Goal: Task Accomplishment & Management: Complete application form

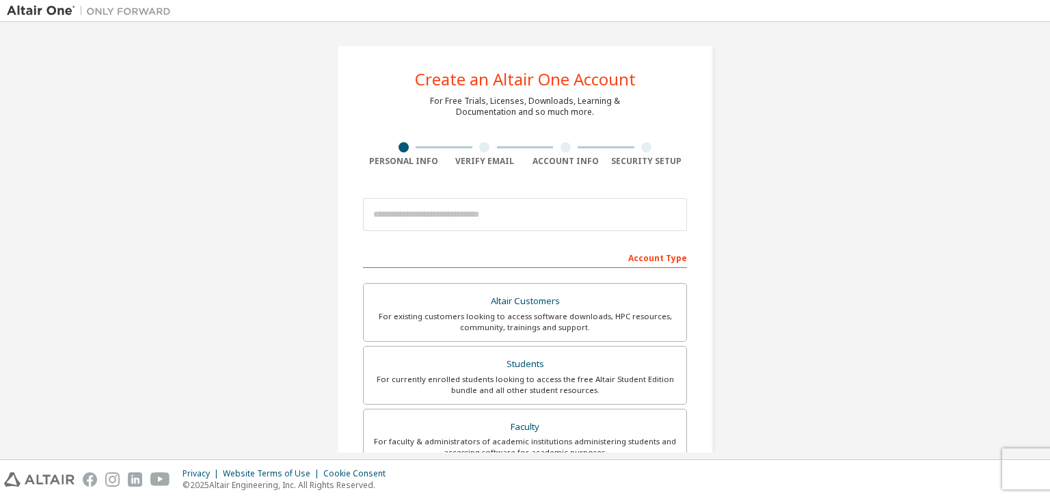
click at [479, 122] on div "Create an Altair One Account For Free Trials, Licenses, Downloads, Learning & D…" at bounding box center [525, 390] width 376 height 691
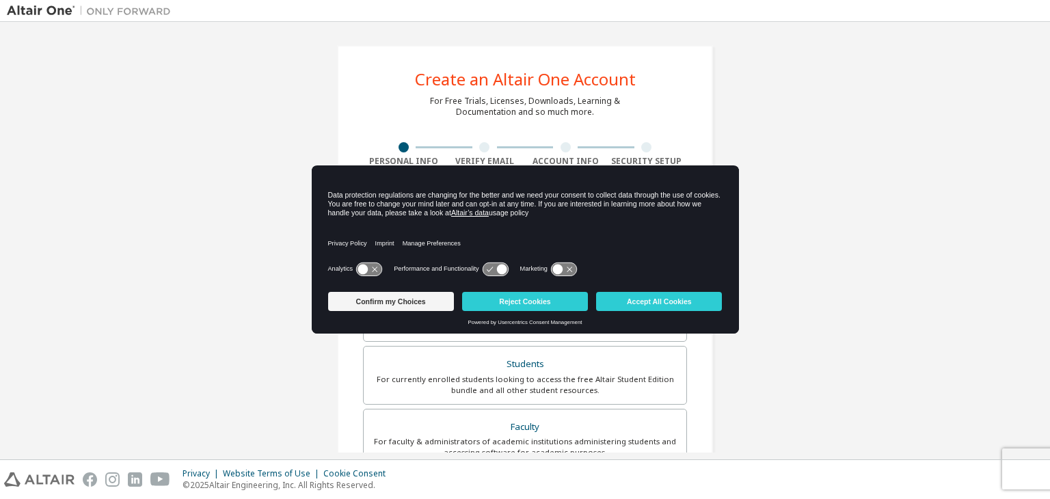
click at [887, 235] on div "Create an Altair One Account For Free Trials, Licenses, Downloads, Learning & D…" at bounding box center [525, 391] width 1036 height 724
click at [412, 299] on button "Confirm my Choices" at bounding box center [391, 301] width 126 height 19
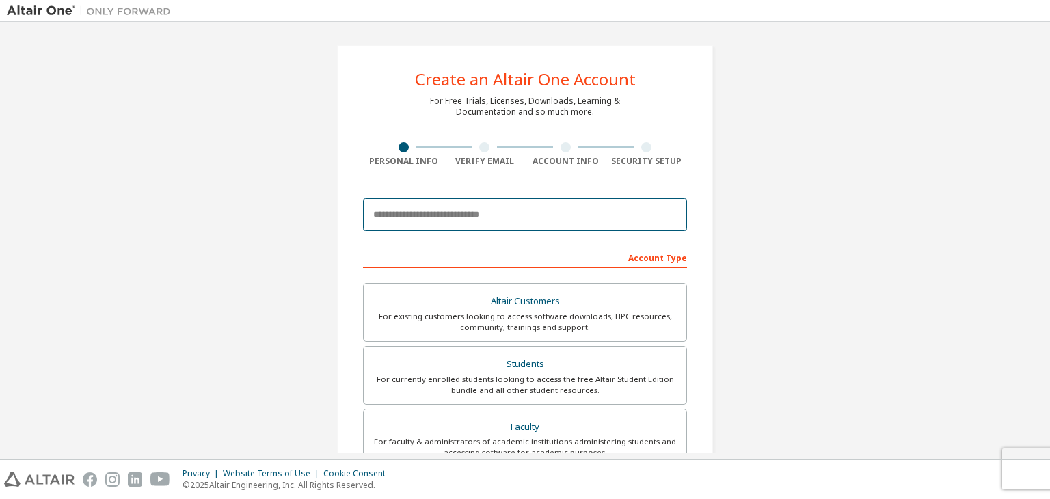
click at [513, 206] on input "email" at bounding box center [525, 214] width 324 height 33
type input "**********"
type input "****"
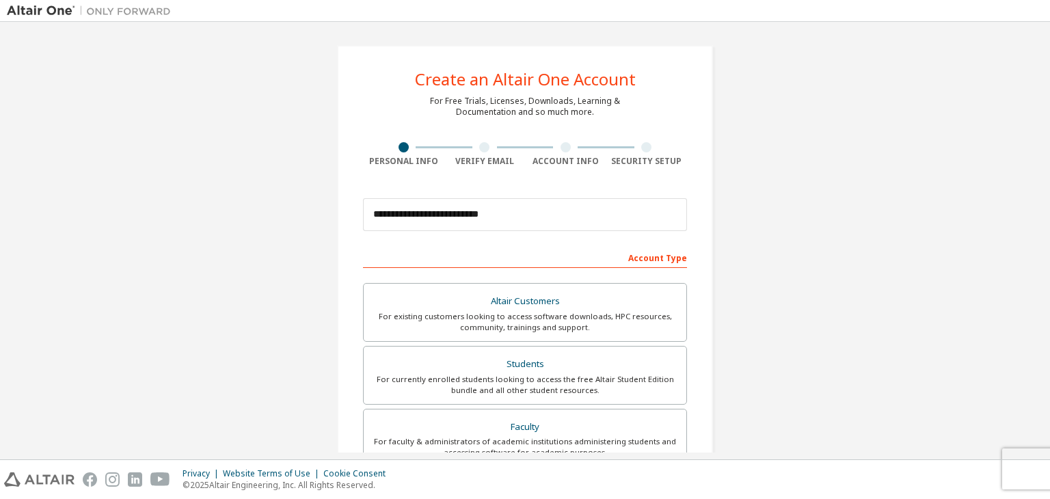
type input "*****"
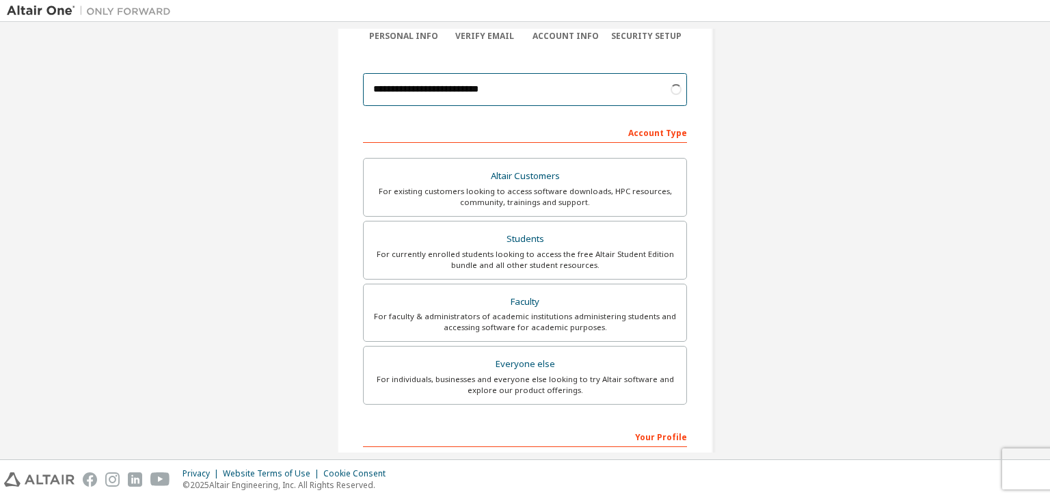
scroll to position [126, 0]
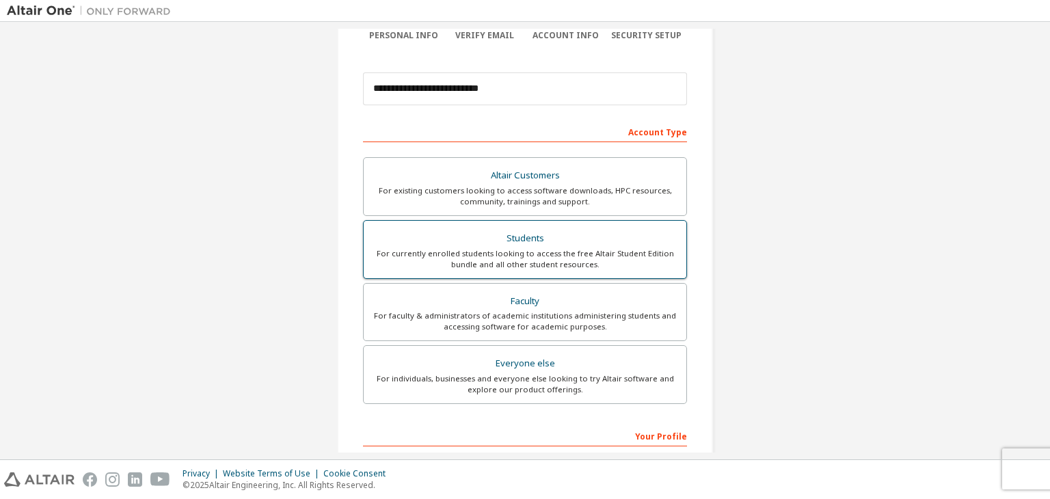
click at [525, 237] on div "Students" at bounding box center [525, 238] width 306 height 19
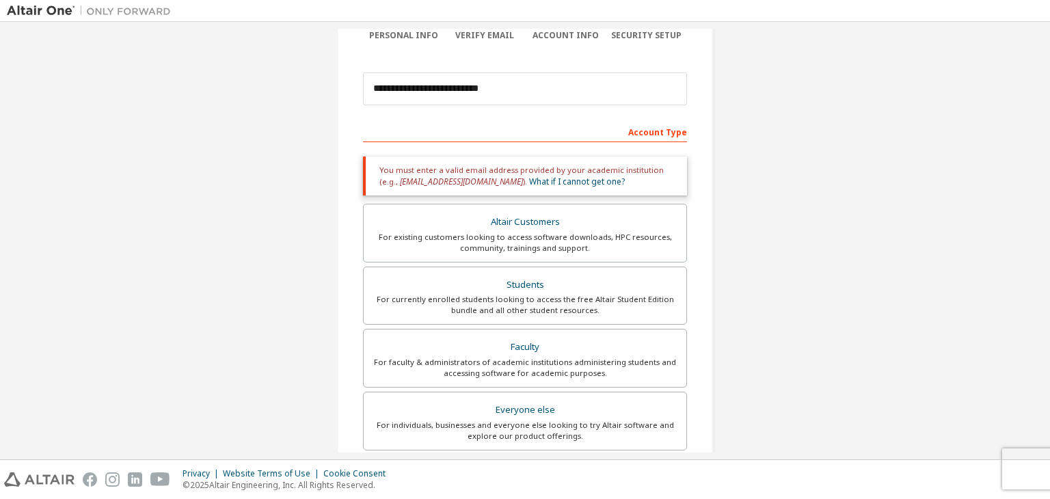
click at [530, 128] on div "Account Type" at bounding box center [525, 131] width 324 height 22
click at [530, 141] on div "Account Type Academic emails outside our recognised list will require manual ve…" at bounding box center [525, 383] width 324 height 527
click at [389, 131] on div "Account Type" at bounding box center [525, 131] width 324 height 22
click at [375, 134] on div "Account Type" at bounding box center [525, 131] width 324 height 22
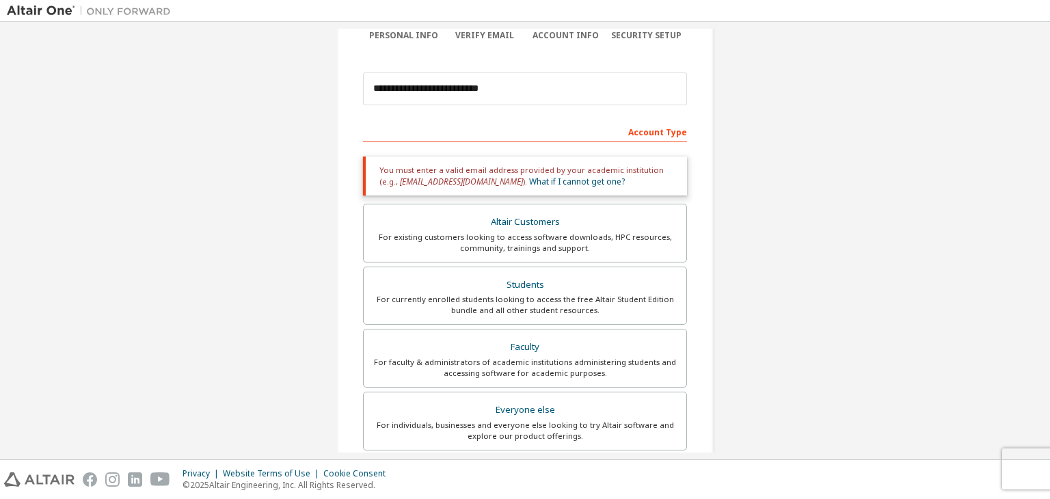
click at [555, 142] on div "Account Type Academic emails outside our recognised list will require manual ve…" at bounding box center [525, 383] width 324 height 527
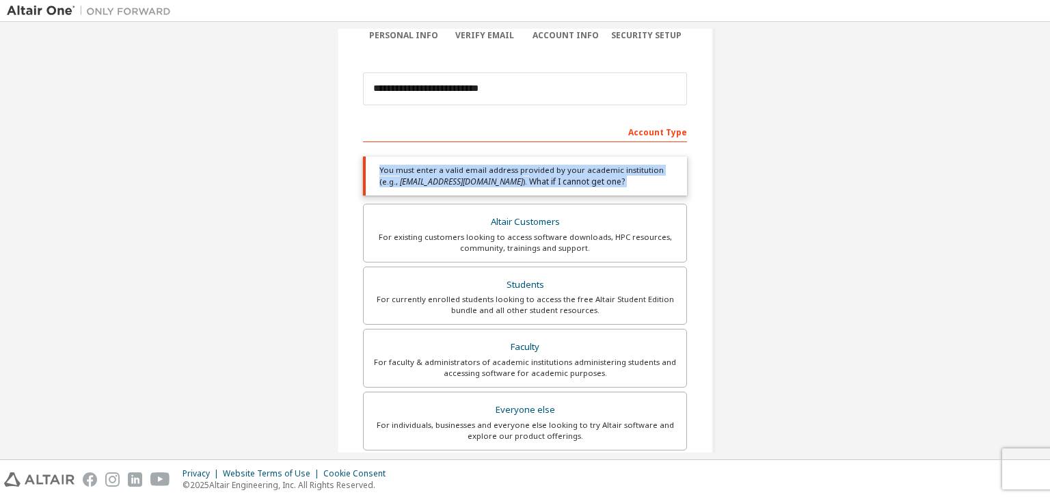
click at [555, 142] on div "Account Type Academic emails outside our recognised list will require manual ve…" at bounding box center [525, 383] width 324 height 527
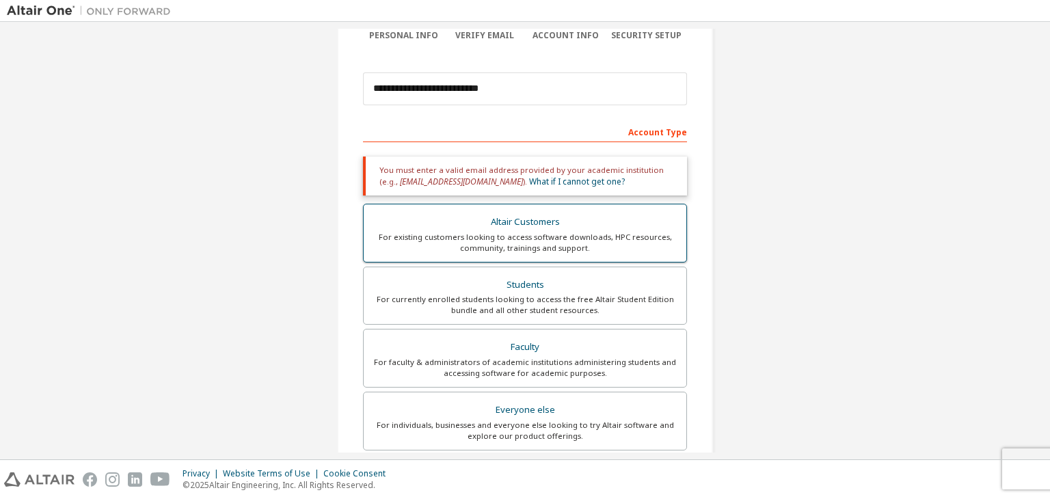
click at [556, 233] on div "For existing customers looking to access software downloads, HPC resources, com…" at bounding box center [525, 243] width 306 height 22
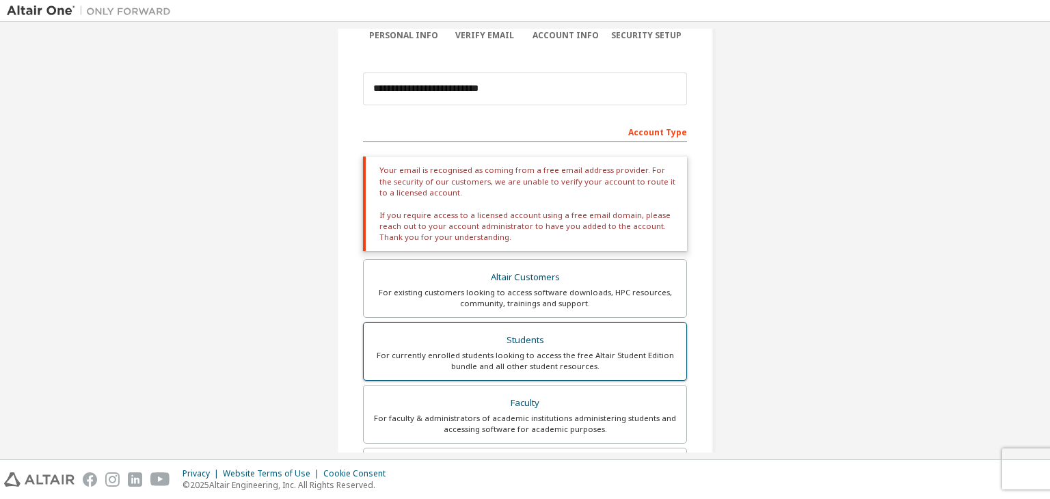
click at [523, 343] on div "Students" at bounding box center [525, 340] width 306 height 19
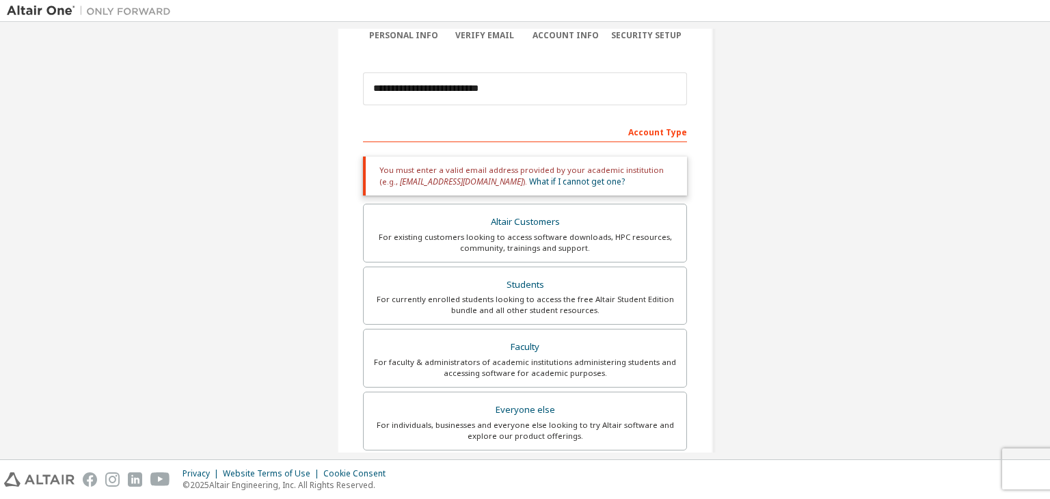
click at [666, 126] on div "Account Type" at bounding box center [525, 131] width 324 height 22
click at [529, 178] on link "What if I cannot get one?" at bounding box center [577, 182] width 96 height 12
